Goal: Find specific page/section: Find specific page/section

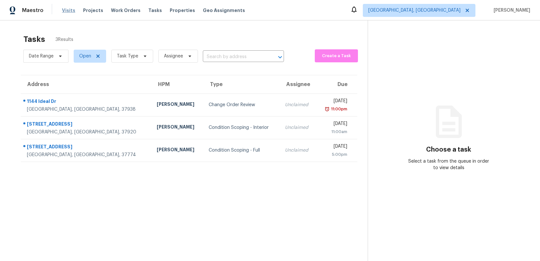
click at [64, 11] on span "Visits" at bounding box center [68, 10] width 13 height 6
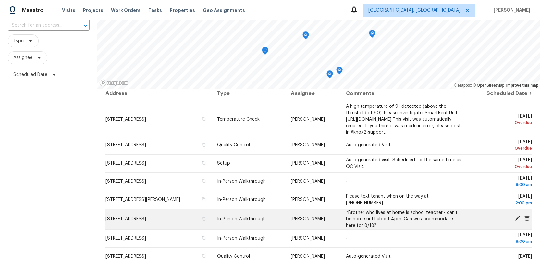
scroll to position [5, 0]
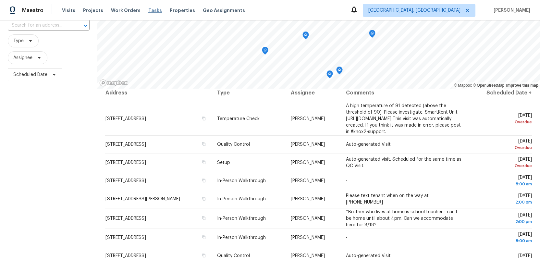
click at [148, 11] on span "Tasks" at bounding box center [155, 10] width 14 height 5
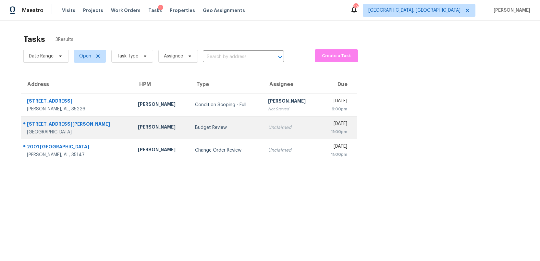
click at [195, 126] on div "Budget Review" at bounding box center [226, 127] width 63 height 6
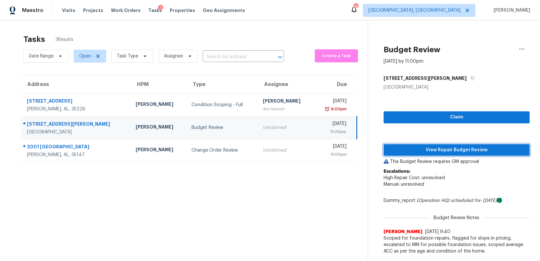
click at [450, 150] on span "View Repair Budget Review" at bounding box center [457, 150] width 136 height 8
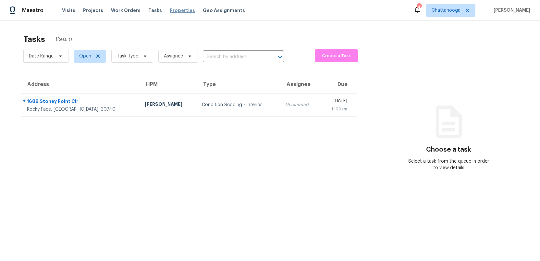
click at [172, 11] on span "Properties" at bounding box center [182, 10] width 25 height 6
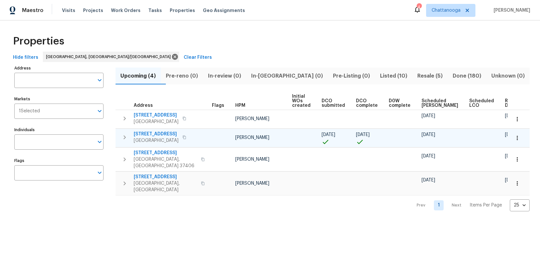
click at [153, 134] on span "6113 Shadyway Ln" at bounding box center [156, 134] width 45 height 6
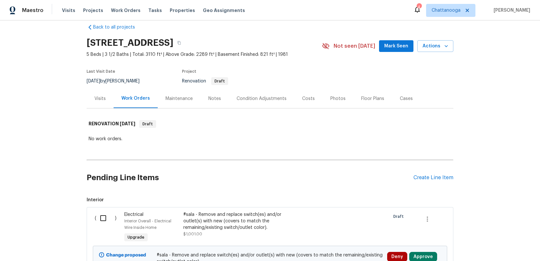
scroll to position [9, 0]
click at [181, 43] on icon "button" at bounding box center [179, 44] width 3 height 4
